Goal: Information Seeking & Learning: Learn about a topic

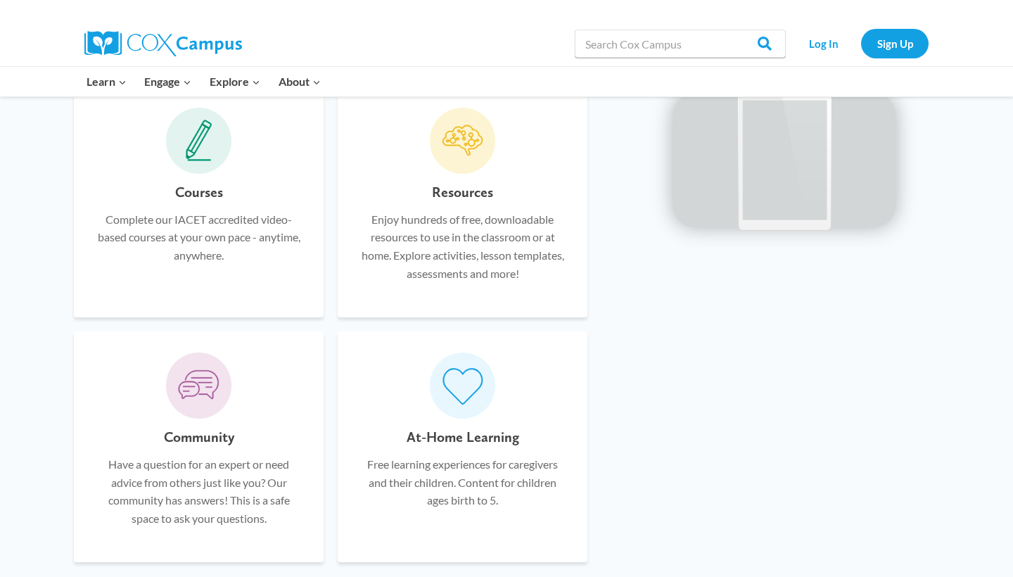
scroll to position [892, 0]
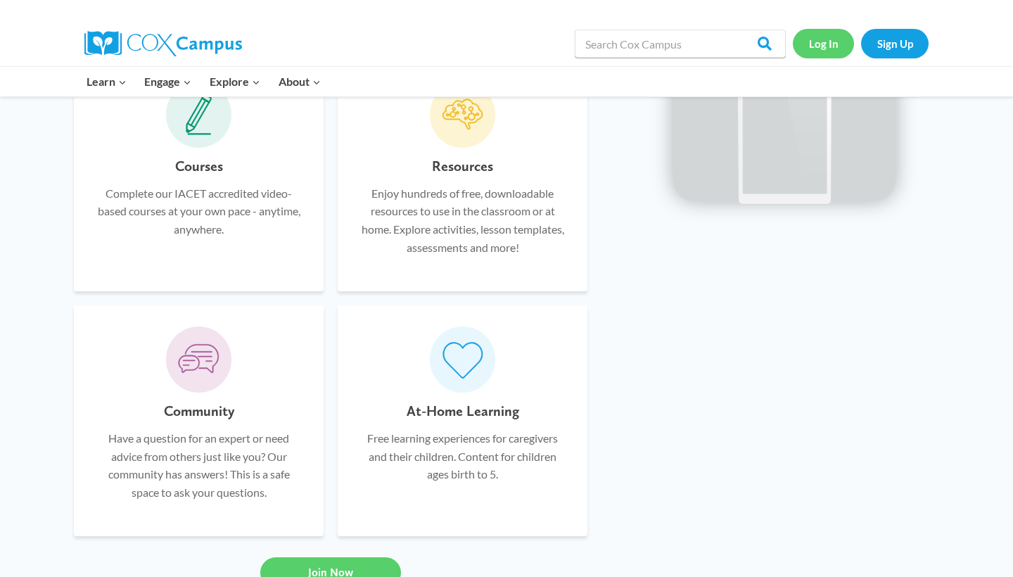
click at [812, 52] on link "Log In" at bounding box center [823, 43] width 61 height 29
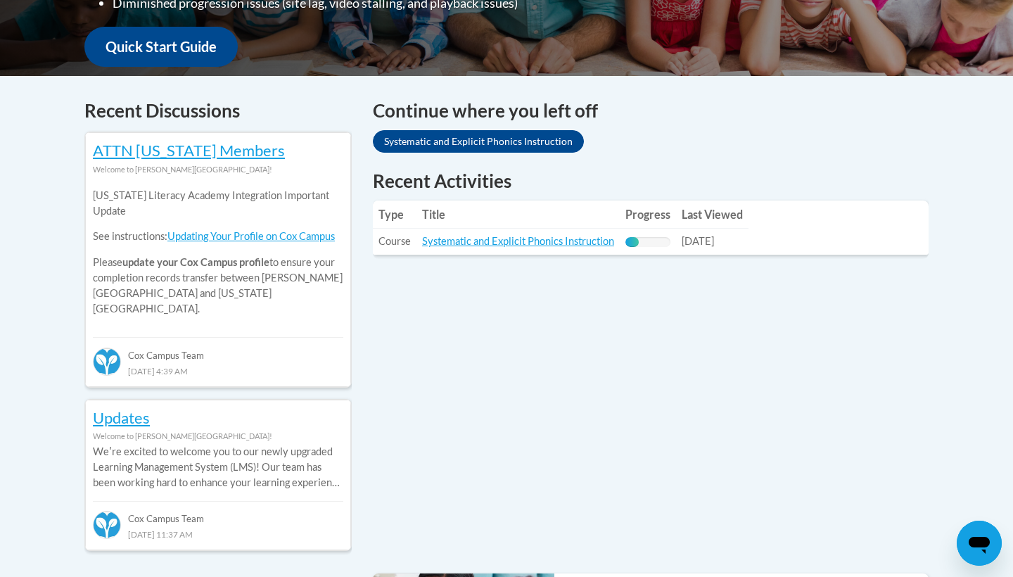
scroll to position [523, 0]
click at [522, 241] on link "Systematic and Explicit Phonics Instruction" at bounding box center [518, 241] width 192 height 12
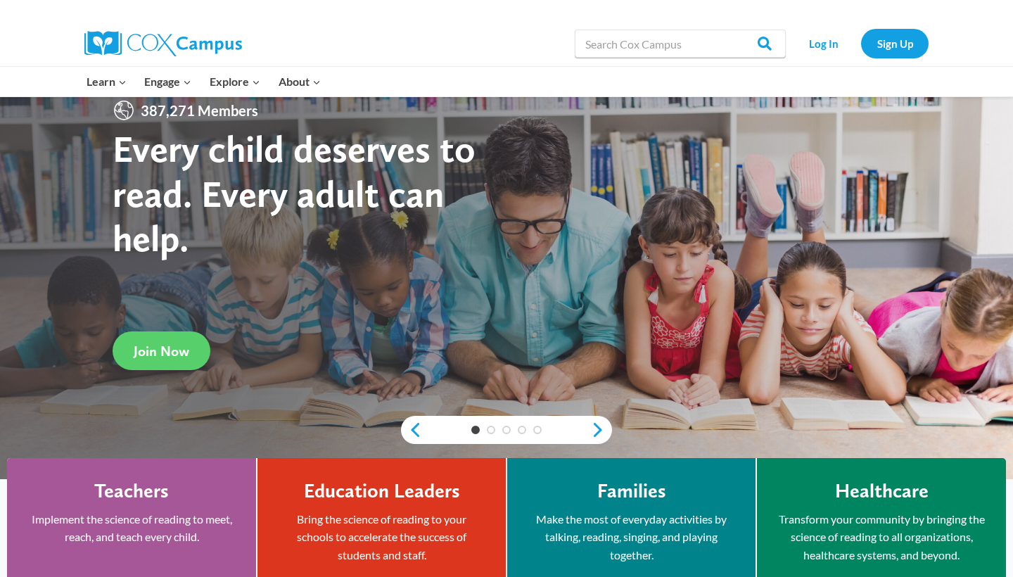
scroll to position [51, 0]
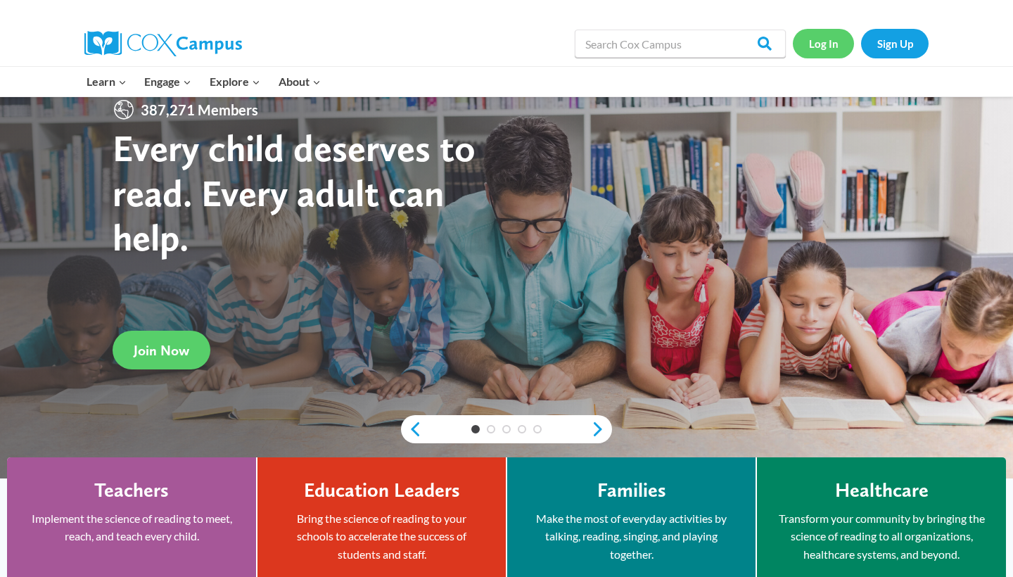
click at [816, 37] on link "Log In" at bounding box center [823, 43] width 61 height 29
